Goal: Contribute content: Add original content to the website for others to see

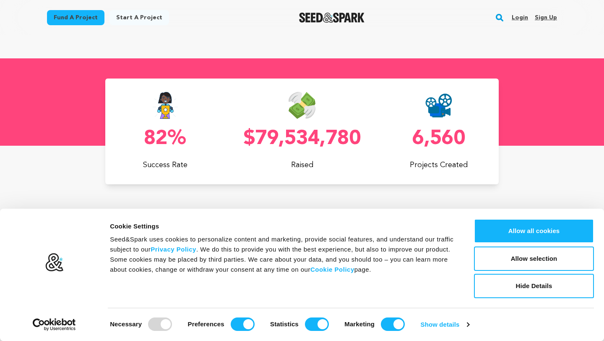
scroll to position [0, 159]
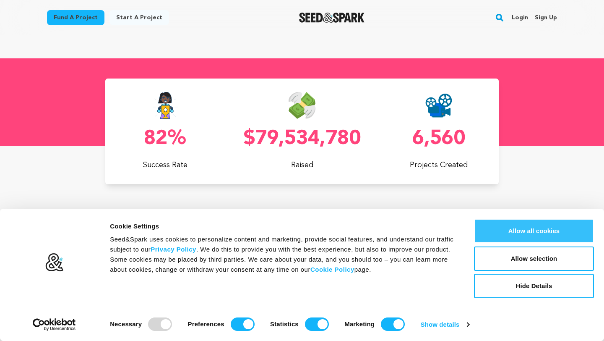
click at [557, 233] on button "Allow all cookies" at bounding box center [534, 231] width 120 height 24
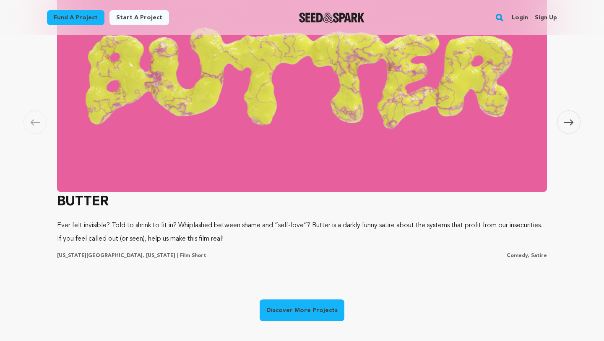
scroll to position [514, 0]
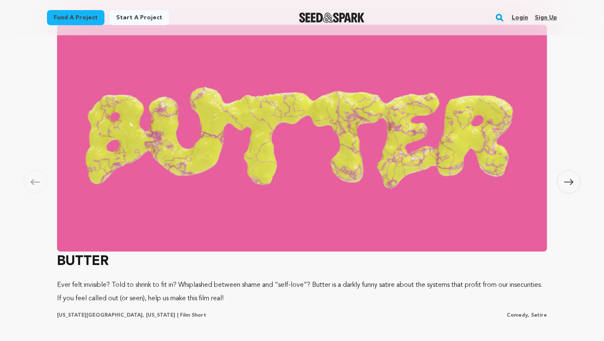
click at [568, 187] on span at bounding box center [569, 182] width 24 height 24
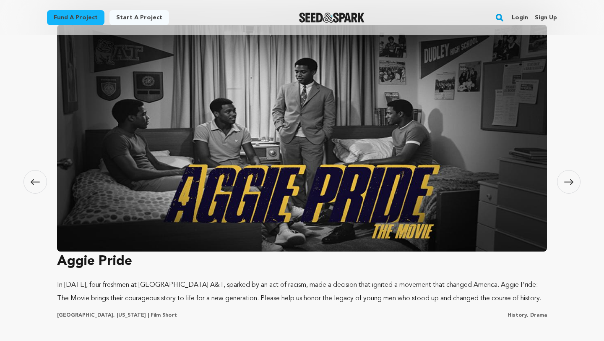
scroll to position [0, 159]
click at [568, 187] on span at bounding box center [569, 182] width 24 height 24
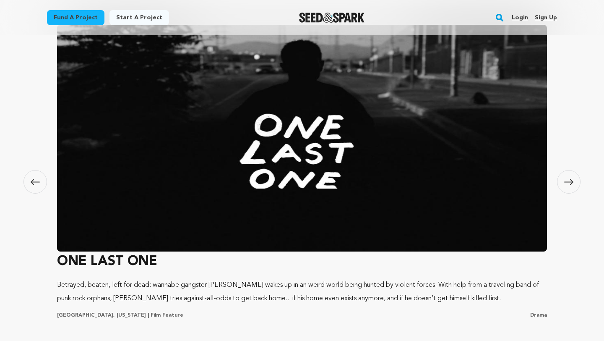
scroll to position [0, 0]
click at [568, 187] on span at bounding box center [569, 182] width 24 height 24
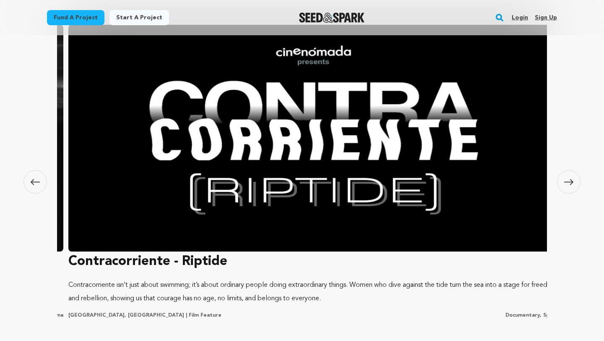
scroll to position [0, 1486]
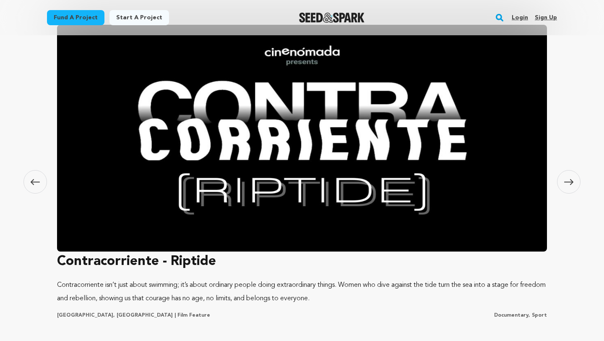
click at [568, 187] on span at bounding box center [569, 182] width 24 height 24
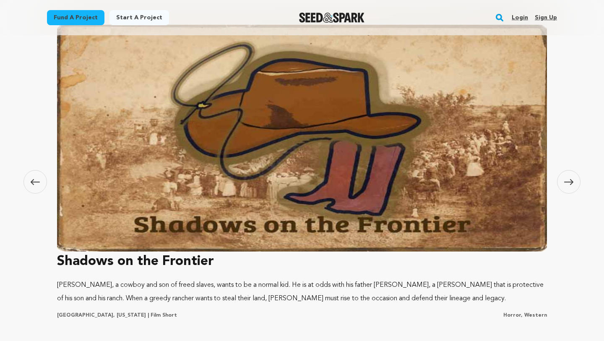
scroll to position [0, 159]
click at [568, 187] on span at bounding box center [569, 182] width 24 height 24
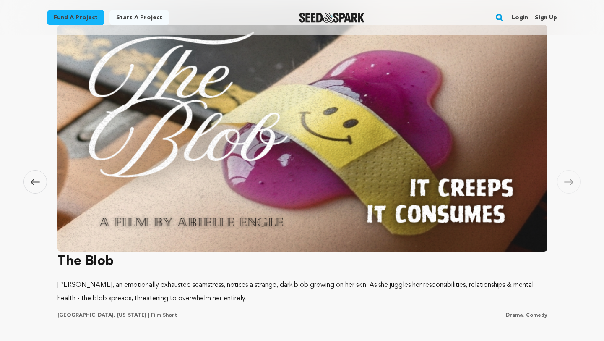
scroll to position [0, 2476]
click at [568, 187] on span at bounding box center [569, 182] width 24 height 24
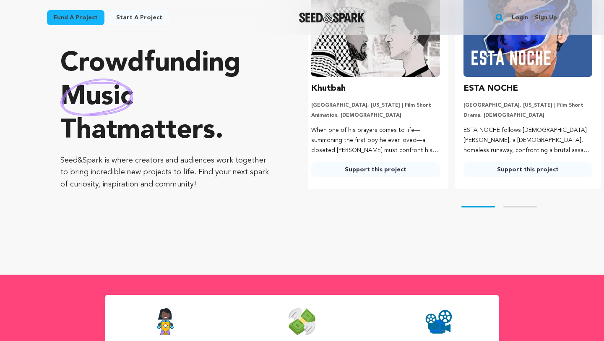
scroll to position [0, 0]
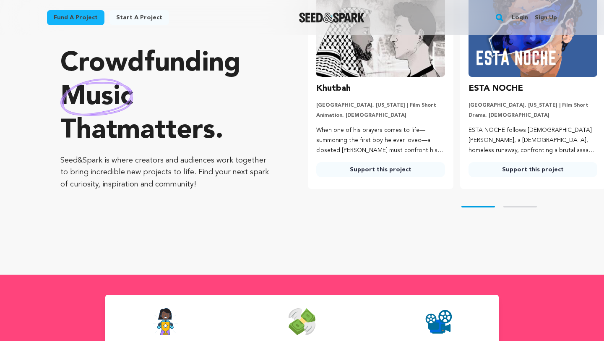
click at [140, 16] on link "Start a project" at bounding box center [140, 17] width 60 height 15
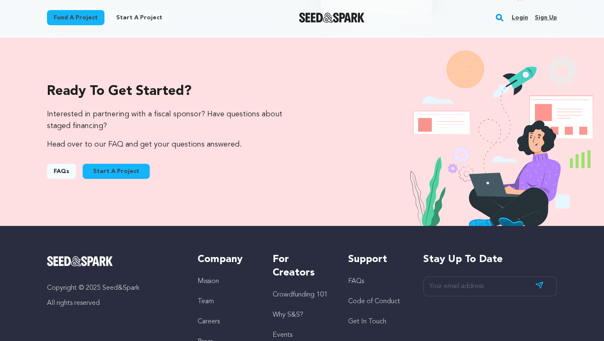
scroll to position [839, 0]
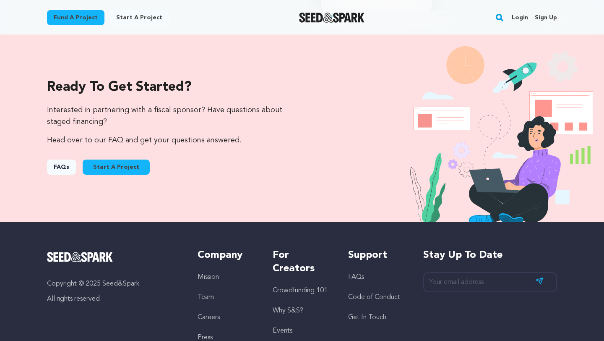
click at [108, 163] on link "Start A Project" at bounding box center [116, 166] width 67 height 15
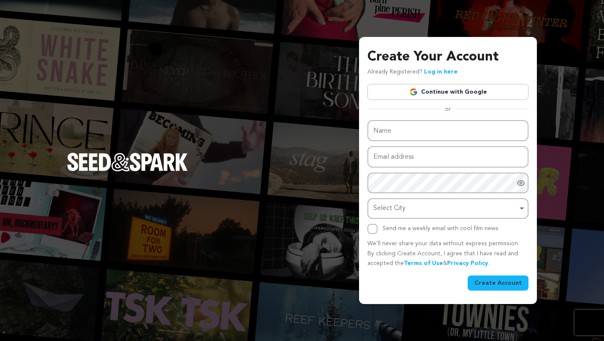
click at [440, 96] on link "Continue with Google" at bounding box center [448, 92] width 161 height 16
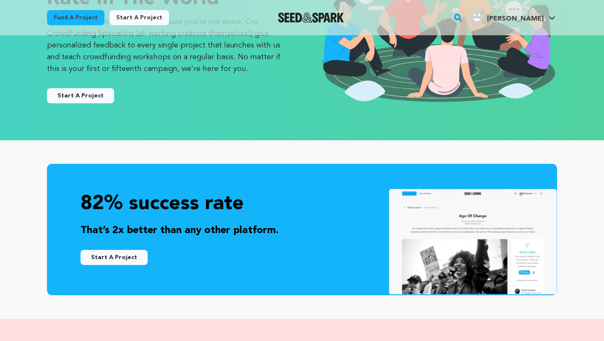
scroll to position [129, 0]
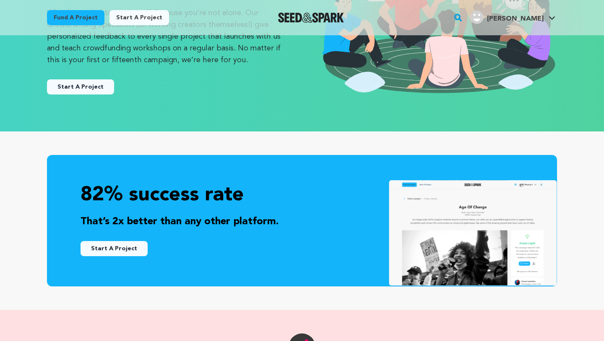
click at [121, 246] on button "Start A Project" at bounding box center [114, 248] width 67 height 15
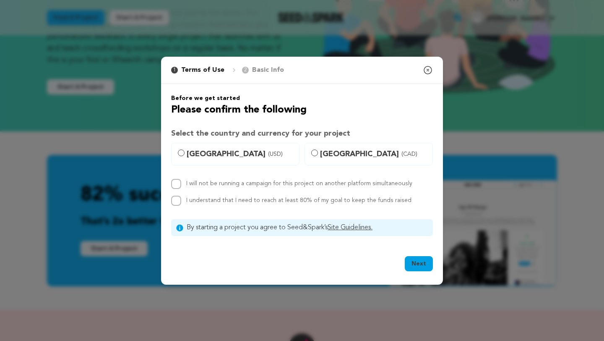
click at [185, 155] on label "United States (USD)" at bounding box center [235, 154] width 128 height 23
click at [185, 155] on input "United States (USD)" at bounding box center [181, 152] width 7 height 7
radio input "true"
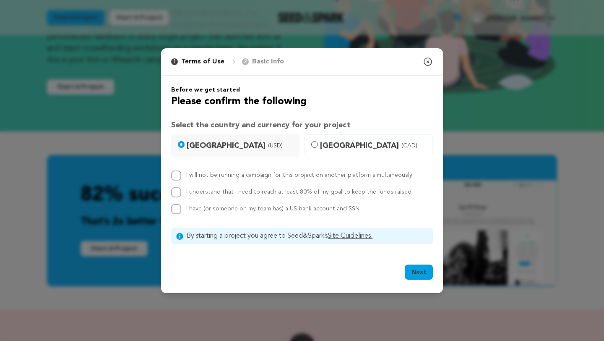
click at [429, 63] on icon "button" at bounding box center [428, 62] width 10 height 10
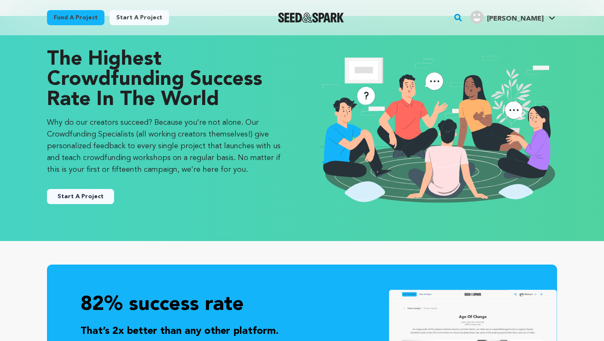
scroll to position [0, 0]
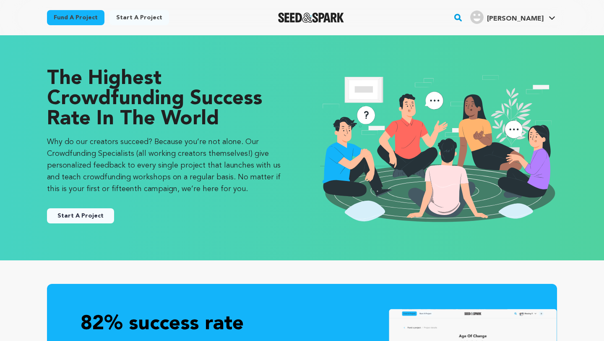
click at [332, 21] on img "Seed&Spark Homepage" at bounding box center [311, 18] width 66 height 10
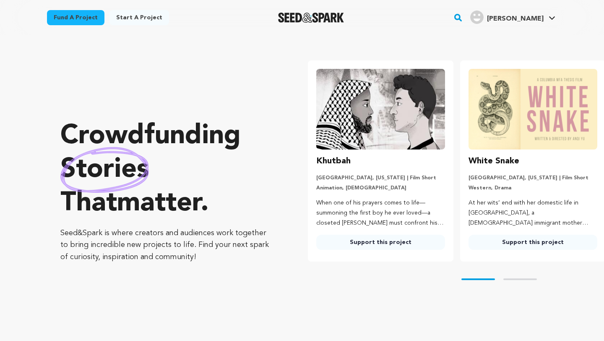
click at [56, 16] on link "Fund a project" at bounding box center [76, 17] width 58 height 15
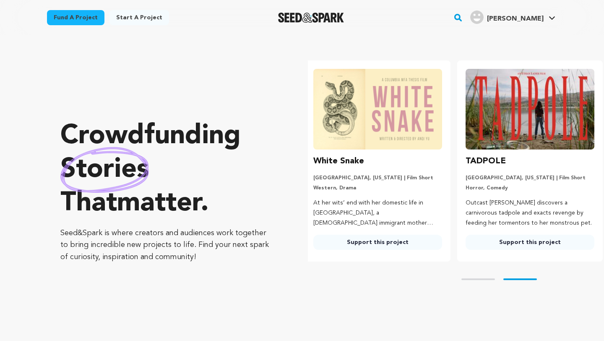
scroll to position [0, 159]
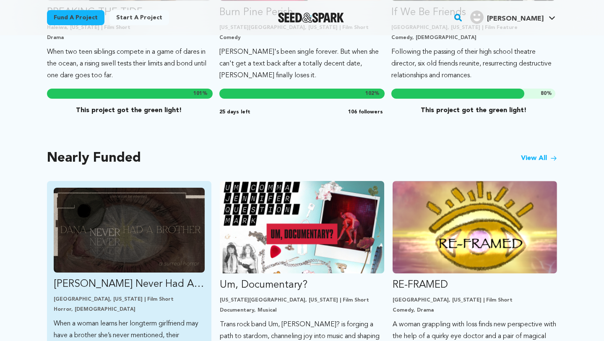
scroll to position [617, 0]
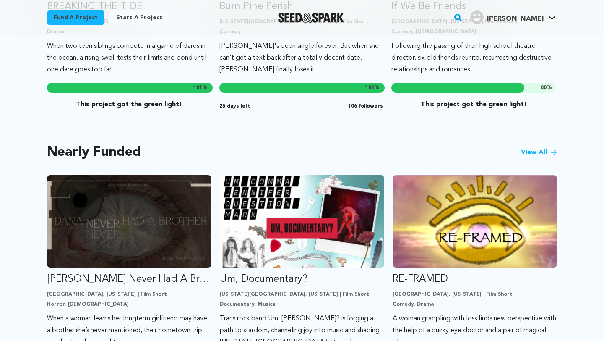
click at [544, 147] on link "View All" at bounding box center [539, 152] width 36 height 10
